Goal: Information Seeking & Learning: Learn about a topic

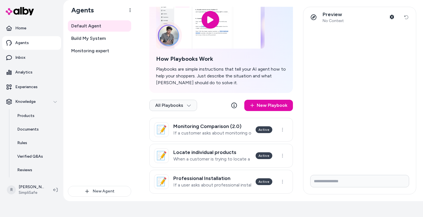
scroll to position [101, 0]
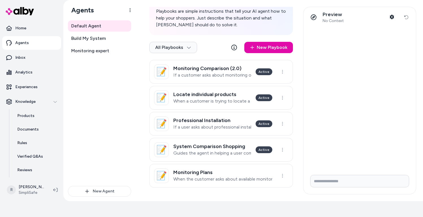
click at [334, 178] on input "Write your prompt here" at bounding box center [359, 181] width 99 height 12
type input "**********"
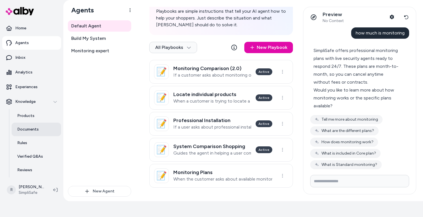
click at [27, 129] on p "Documents" at bounding box center [27, 130] width 21 height 6
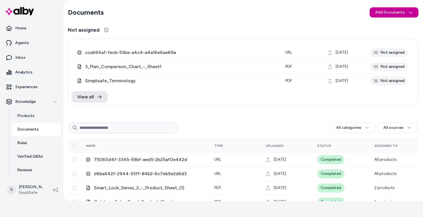
click at [388, 12] on html "Reach out to your alby representative to get started. Home Agents Inbox Analyti…" at bounding box center [211, 92] width 423 height 217
click at [386, 25] on span "Upload Files" at bounding box center [393, 25] width 21 height 6
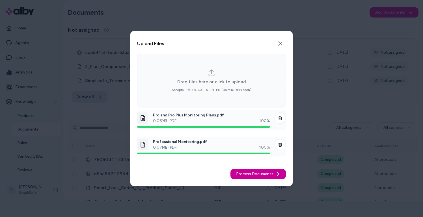
click at [260, 173] on span "Process Documents" at bounding box center [254, 174] width 37 height 6
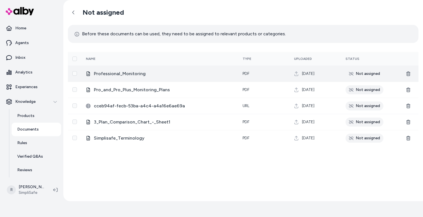
click at [370, 75] on div "Not assigned" at bounding box center [364, 73] width 38 height 9
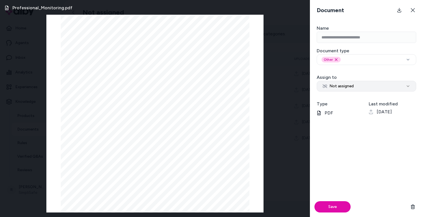
click at [409, 86] on icon "button" at bounding box center [407, 86] width 5 height 5
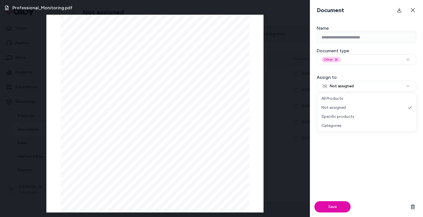
select select "***"
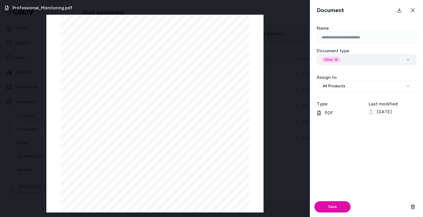
click at [407, 60] on icon "button" at bounding box center [407, 59] width 7 height 5
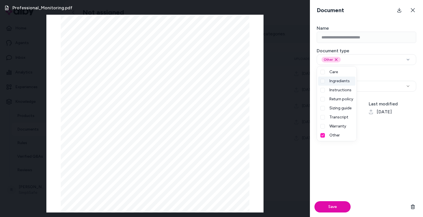
click at [380, 176] on div "Save" at bounding box center [366, 169] width 113 height 96
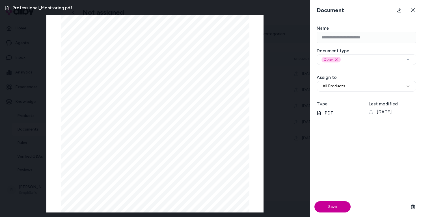
click at [331, 207] on button "Save" at bounding box center [332, 206] width 36 height 11
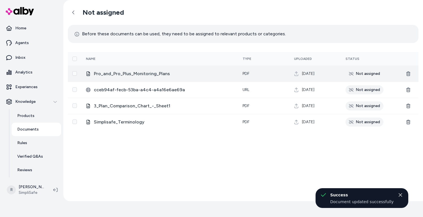
click at [360, 72] on div "Not assigned" at bounding box center [364, 73] width 38 height 9
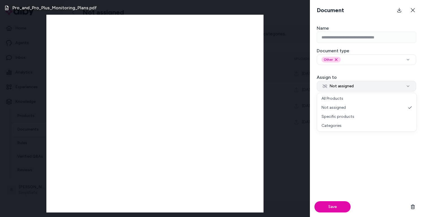
click at [349, 86] on span "Not assigned" at bounding box center [337, 86] width 31 height 6
select select "***"
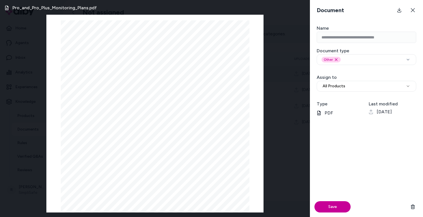
click at [335, 206] on button "Save" at bounding box center [332, 206] width 36 height 11
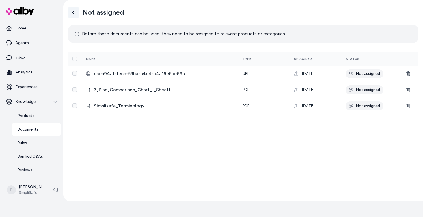
click at [73, 13] on icon at bounding box center [73, 12] width 5 height 5
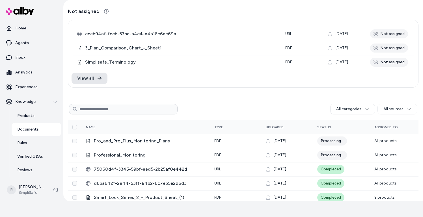
scroll to position [23, 0]
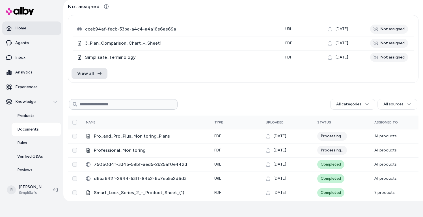
click at [22, 25] on link "Home" at bounding box center [31, 28] width 59 height 14
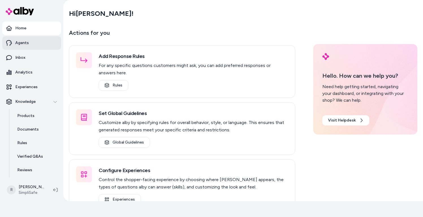
click at [21, 46] on link "Agents" at bounding box center [31, 43] width 59 height 14
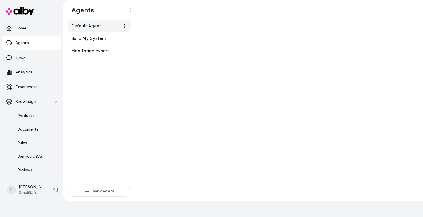
click at [84, 24] on span "Default Agent" at bounding box center [86, 26] width 30 height 7
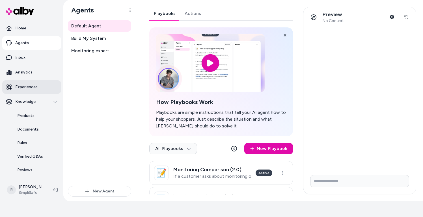
click at [28, 87] on p "Experiences" at bounding box center [26, 87] width 22 height 6
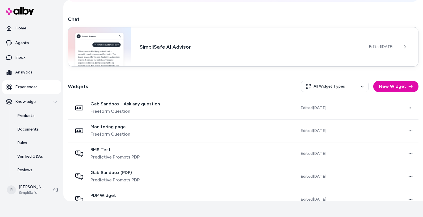
scroll to position [114, 0]
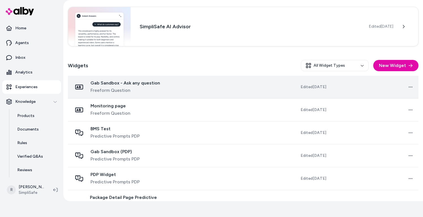
click at [141, 93] on span "Freeform Question" at bounding box center [124, 90] width 69 height 7
click at [138, 87] on div "Gab Sandbox - Ask any question Freeform Question" at bounding box center [124, 87] width 69 height 14
click at [202, 88] on td at bounding box center [214, 87] width 87 height 23
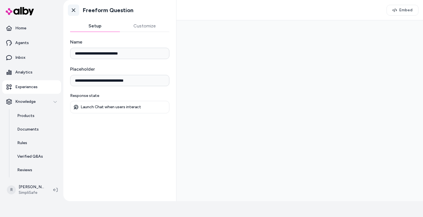
click at [73, 9] on icon at bounding box center [74, 10] width 6 height 6
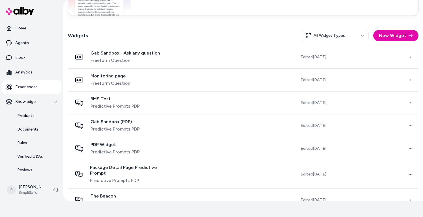
scroll to position [148, 0]
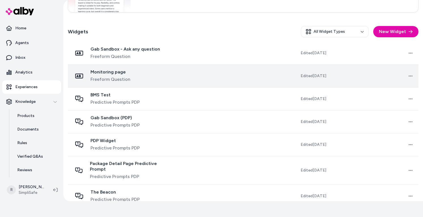
click at [116, 75] on div "Monitoring page Freeform Question" at bounding box center [110, 76] width 40 height 14
click at [410, 76] on html "Reach out to your alby representative to get started. Home Agents Inbox Analyti…" at bounding box center [211, 92] width 423 height 217
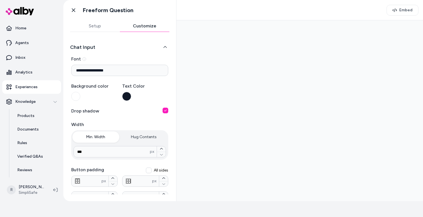
click at [144, 23] on button "Customize" at bounding box center [145, 25] width 50 height 11
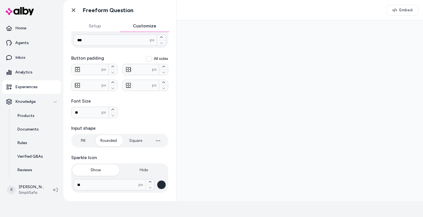
scroll to position [132, 0]
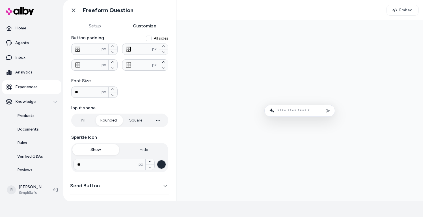
click at [166, 187] on icon "button" at bounding box center [165, 186] width 4 height 4
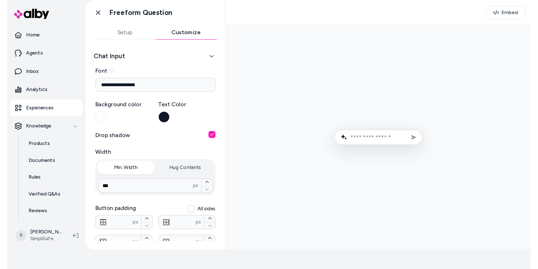
scroll to position [0, 0]
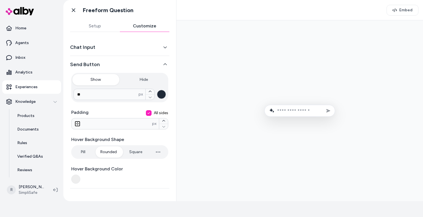
click at [75, 179] on button "button" at bounding box center [75, 179] width 9 height 9
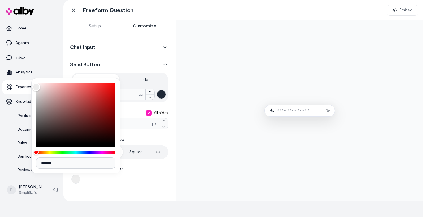
click at [75, 179] on button "button" at bounding box center [75, 179] width 9 height 9
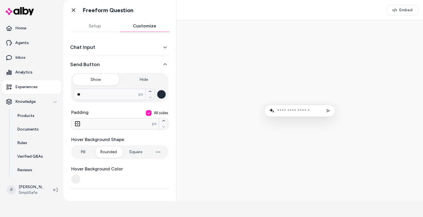
click at [165, 45] on icon "button" at bounding box center [165, 47] width 4 height 4
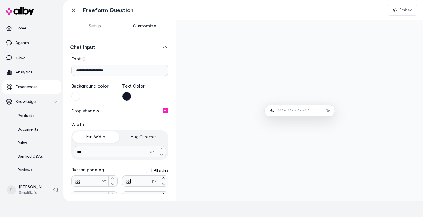
click at [165, 110] on button "button" at bounding box center [165, 111] width 6 height 6
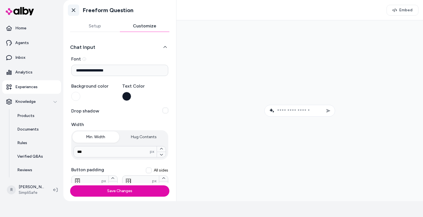
click at [74, 11] on icon at bounding box center [73, 10] width 3 height 4
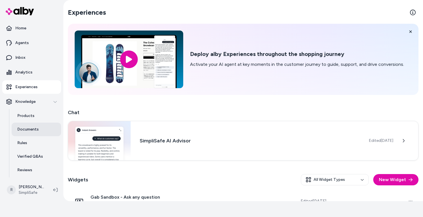
click at [31, 130] on p "Documents" at bounding box center [27, 130] width 21 height 6
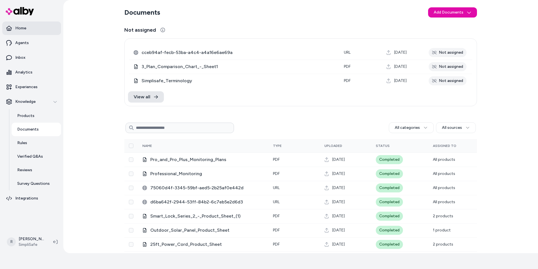
click at [21, 26] on p "Home" at bounding box center [20, 28] width 11 height 6
click at [20, 27] on p "Home" at bounding box center [20, 28] width 11 height 6
click at [21, 43] on p "Agents" at bounding box center [22, 43] width 14 height 6
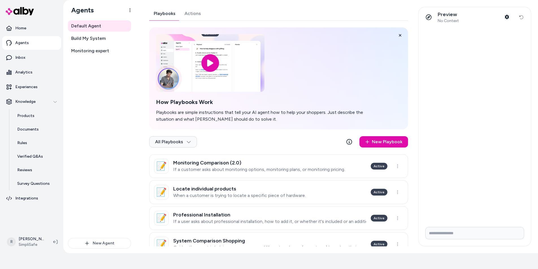
click at [422, 217] on form at bounding box center [474, 234] width 112 height 24
click at [422, 217] on input "Write your prompt here" at bounding box center [474, 233] width 99 height 12
type input "**********"
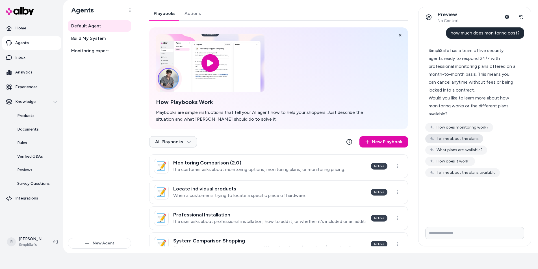
click at [422, 140] on button "Tell me about the plans" at bounding box center [454, 138] width 58 height 9
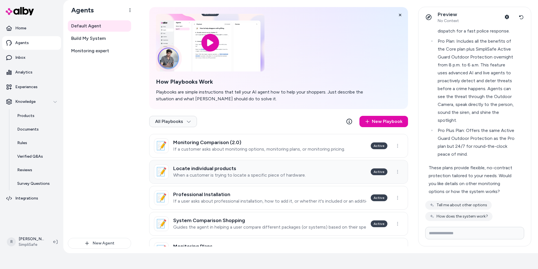
scroll to position [26, 0]
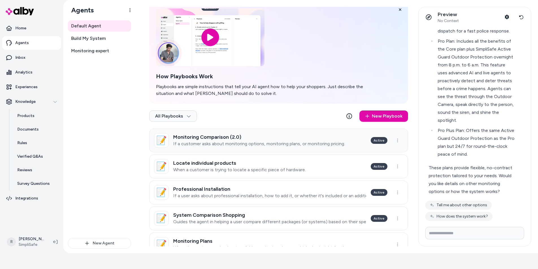
click at [294, 143] on p "If a customer asks about monitoring options, monitoring plans, or monitoring pr…" at bounding box center [259, 144] width 172 height 6
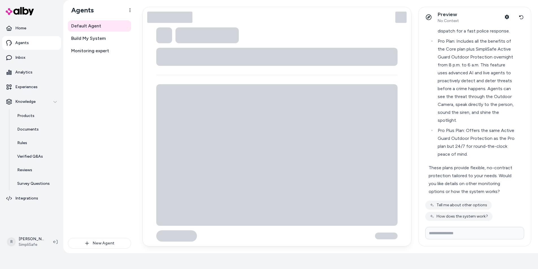
click at [297, 140] on html "Reach out to your alby representative to get started. Home Agents Inbox Analyti…" at bounding box center [269, 118] width 538 height 269
type textarea "*"
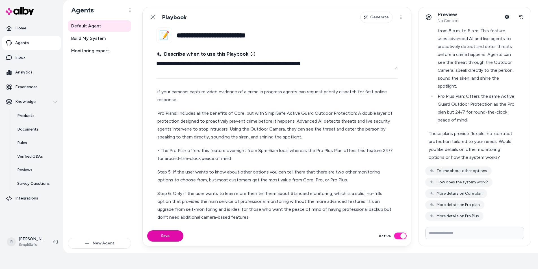
scroll to position [234, 0]
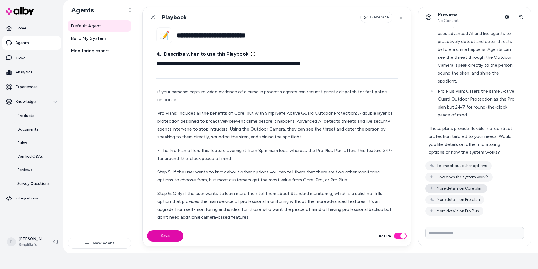
click at [422, 188] on button "More details on Core plan" at bounding box center [456, 188] width 62 height 9
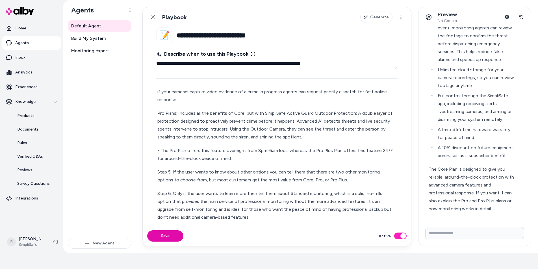
scroll to position [473, 0]
type input "**********"
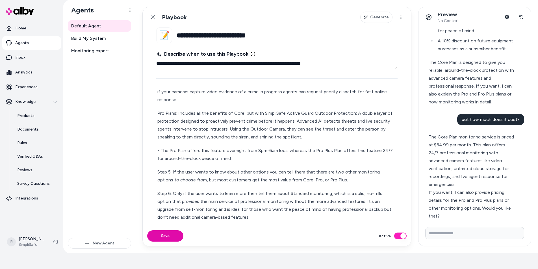
scroll to position [595, 0]
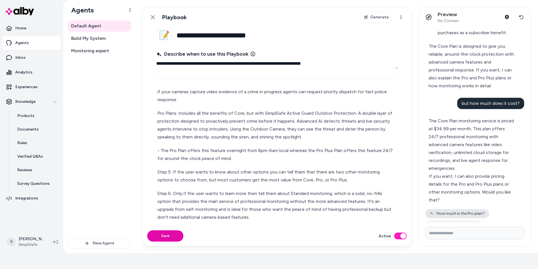
click at [422, 209] on button "How much is the Pro plan?" at bounding box center [457, 213] width 64 height 9
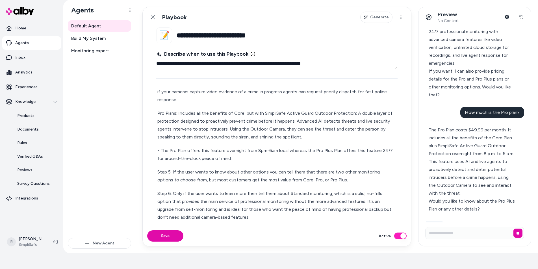
scroll to position [693, 0]
